Goal: Task Accomplishment & Management: Manage account settings

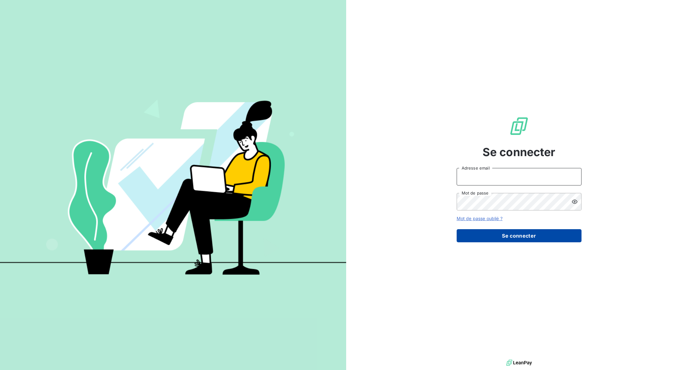
type input "anthony@agences-hd.fr"
click at [489, 231] on button "Se connecter" at bounding box center [519, 235] width 125 height 13
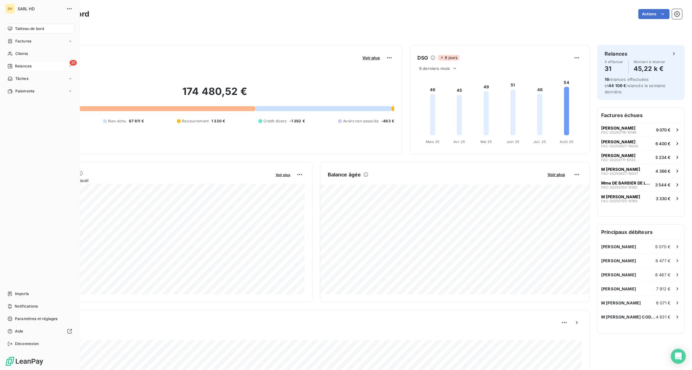
click at [12, 65] on icon at bounding box center [9, 66] width 5 height 5
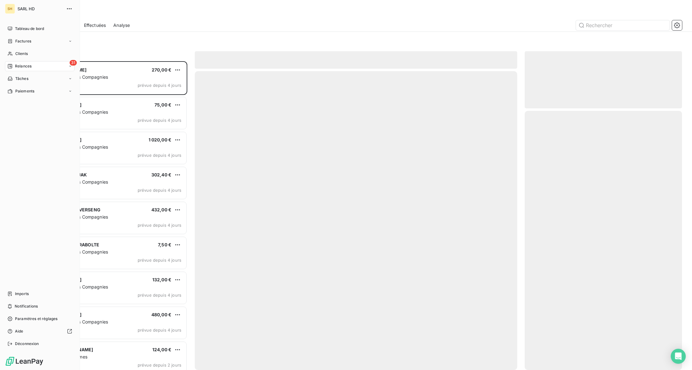
scroll to position [309, 157]
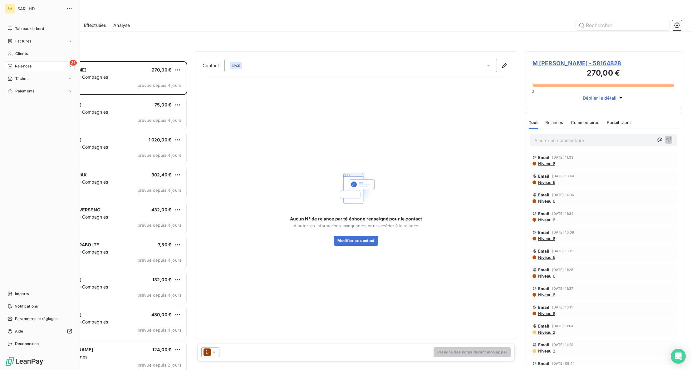
click at [15, 8] on div "SH SARL HD" at bounding box center [40, 9] width 70 height 10
click at [19, 28] on span "Tableau de bord" at bounding box center [29, 29] width 29 height 6
